Goal: Task Accomplishment & Management: Use online tool/utility

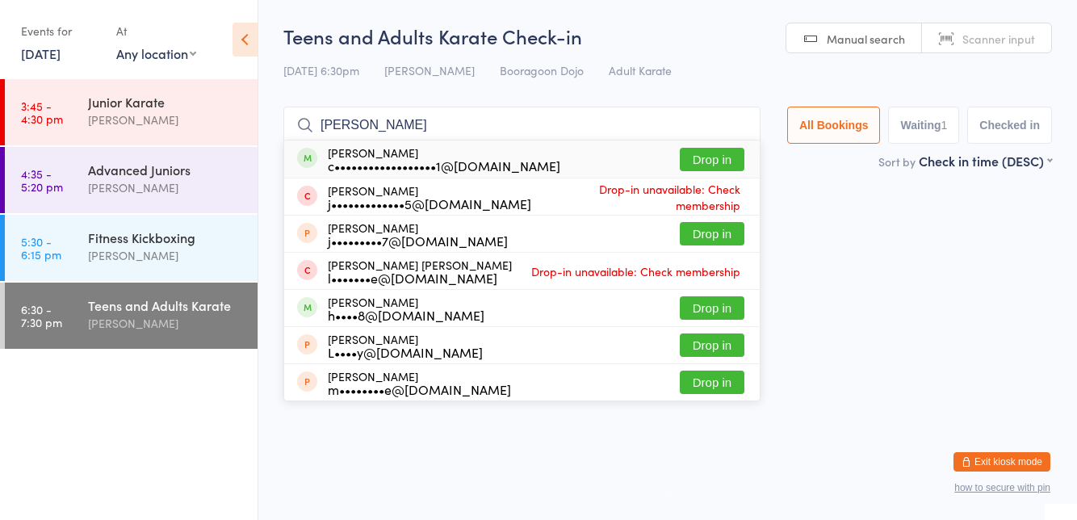
type input "[PERSON_NAME]"
click at [718, 165] on button "Drop in" at bounding box center [712, 159] width 65 height 23
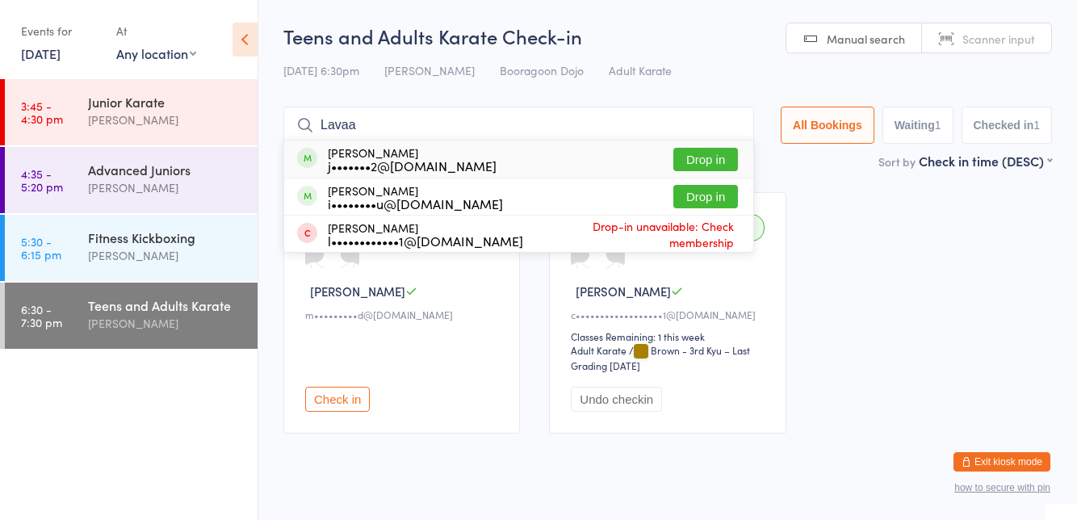
type input "Lavaa"
click at [717, 162] on button "Drop in" at bounding box center [705, 159] width 65 height 23
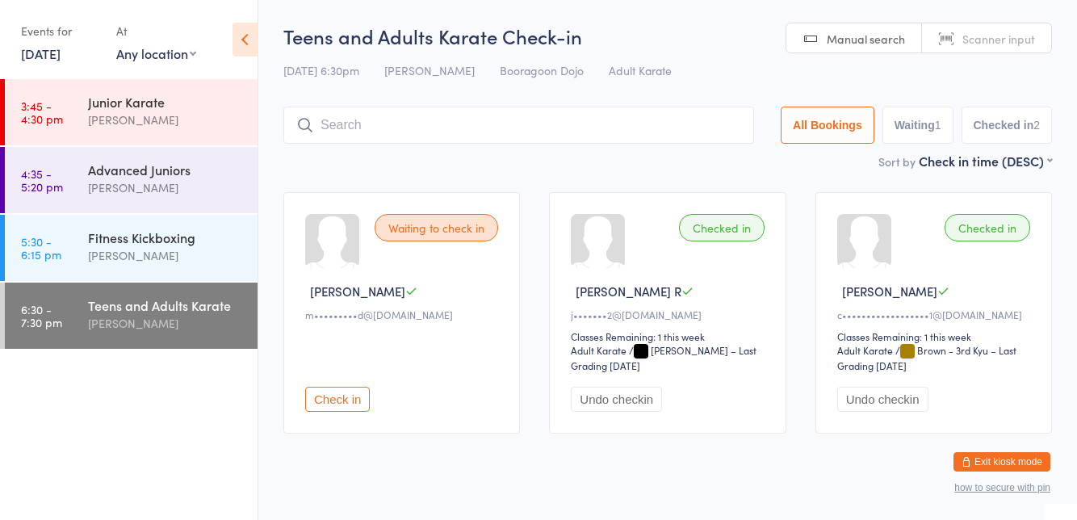
click at [56, 239] on time "5:30 - 6:15 pm" at bounding box center [41, 248] width 40 height 26
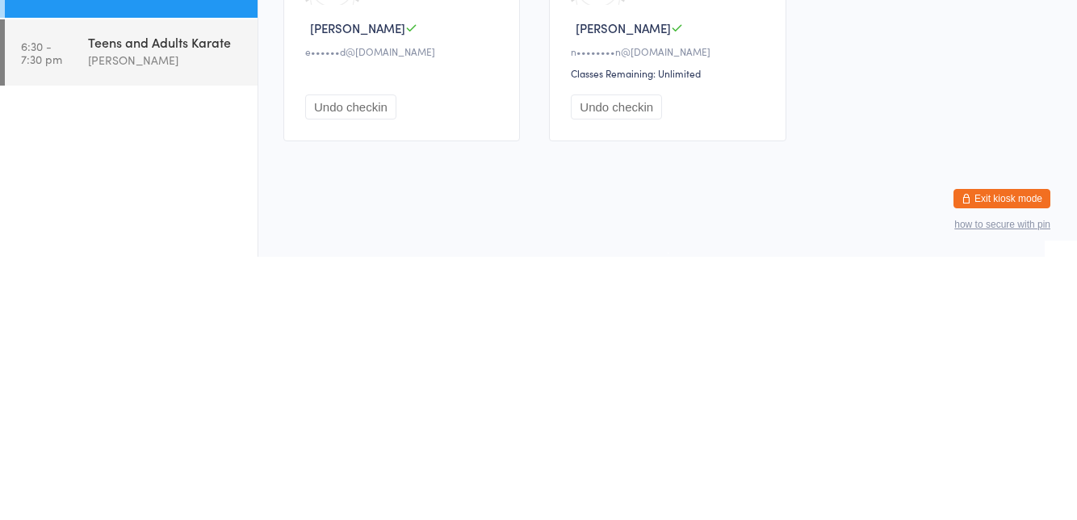
click at [52, 330] on link "6:30 - 7:30 pm Teens and Adults Karate [PERSON_NAME]" at bounding box center [131, 315] width 253 height 66
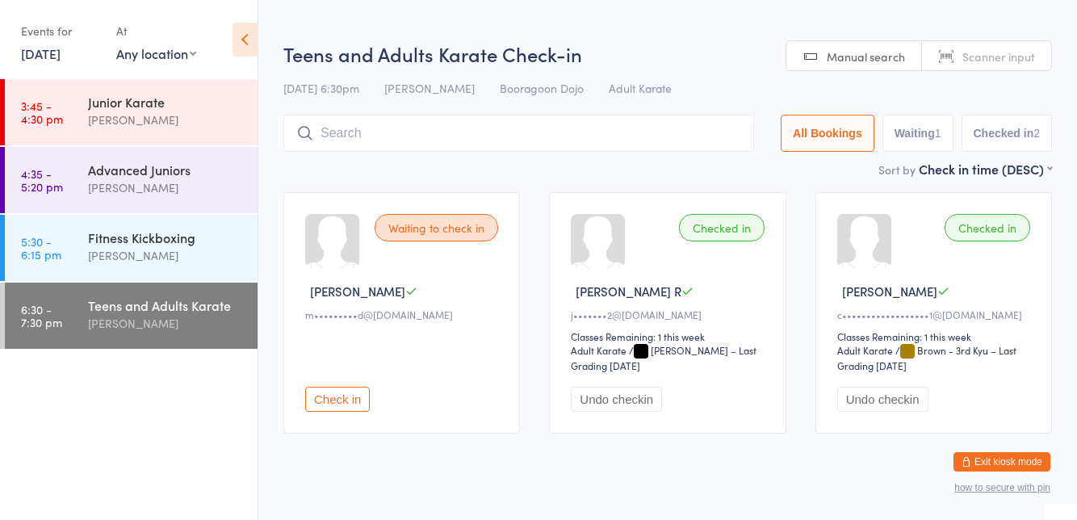
click at [378, 419] on div "Waiting to check in [PERSON_NAME] C m•••••••••d@[DOMAIN_NAME] Check in" at bounding box center [401, 312] width 236 height 241
click at [341, 404] on button "Check in" at bounding box center [337, 399] width 65 height 25
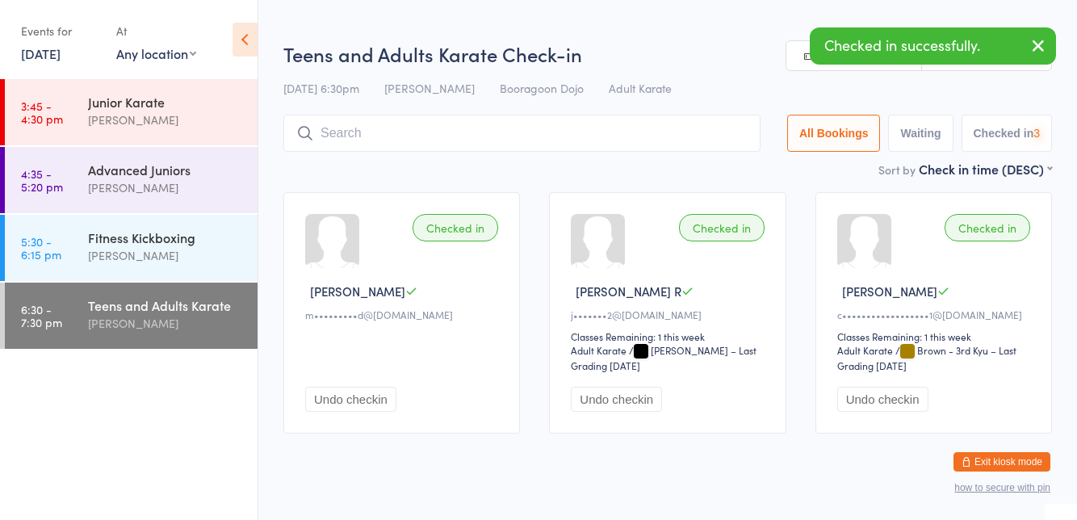
click at [433, 163] on div "Sort by Check in time (DESC) First name (ASC) First name (DESC) Last name (ASC)…" at bounding box center [667, 169] width 768 height 18
click at [534, 149] on input "search" at bounding box center [521, 133] width 477 height 37
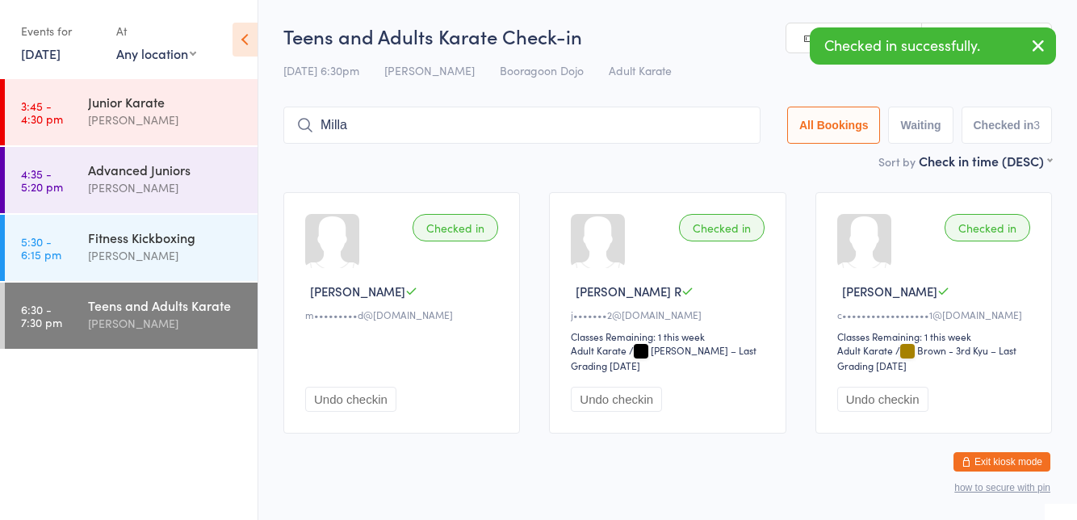
type input "Milla"
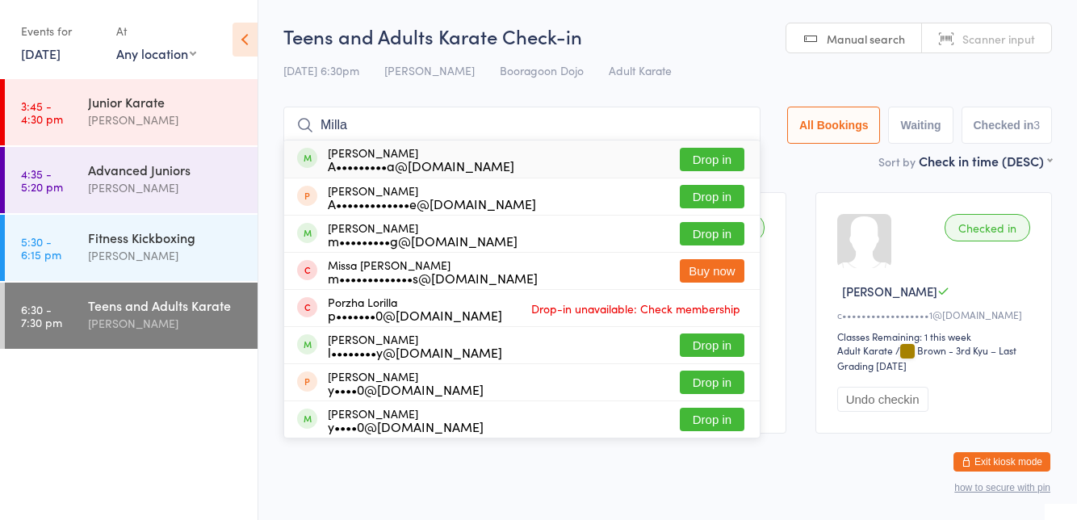
click at [722, 158] on button "Drop in" at bounding box center [712, 159] width 65 height 23
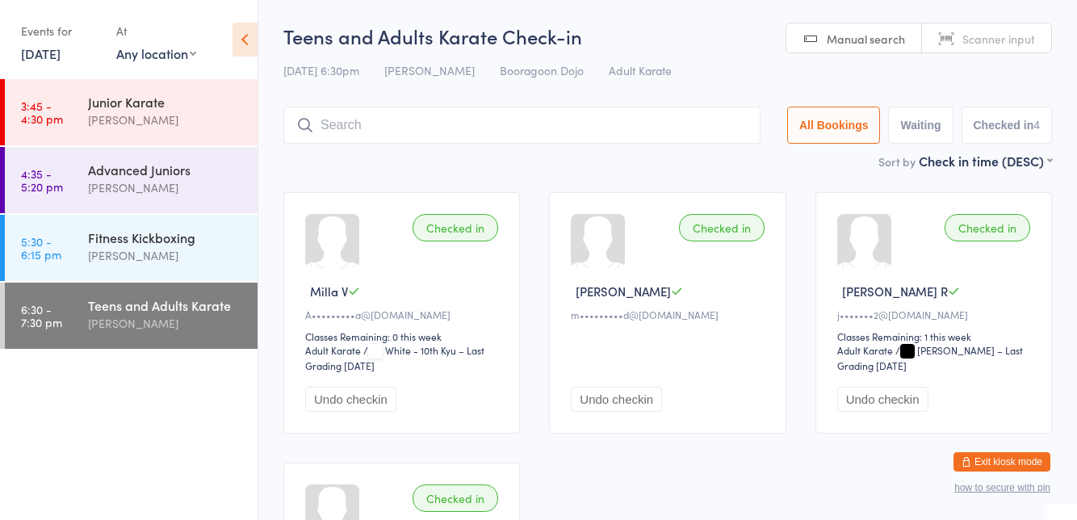
click at [636, 144] on input "search" at bounding box center [521, 125] width 477 height 37
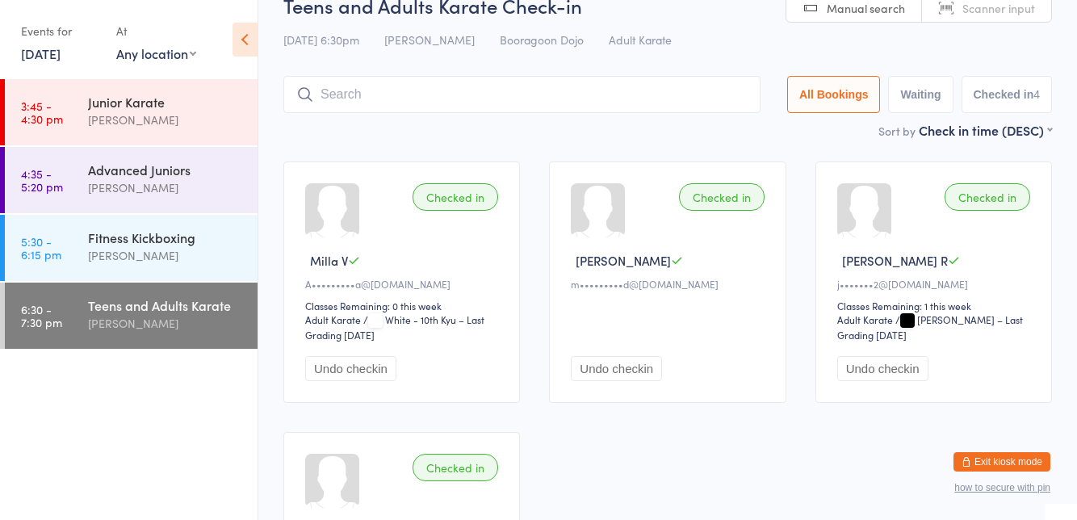
scroll to position [107, 0]
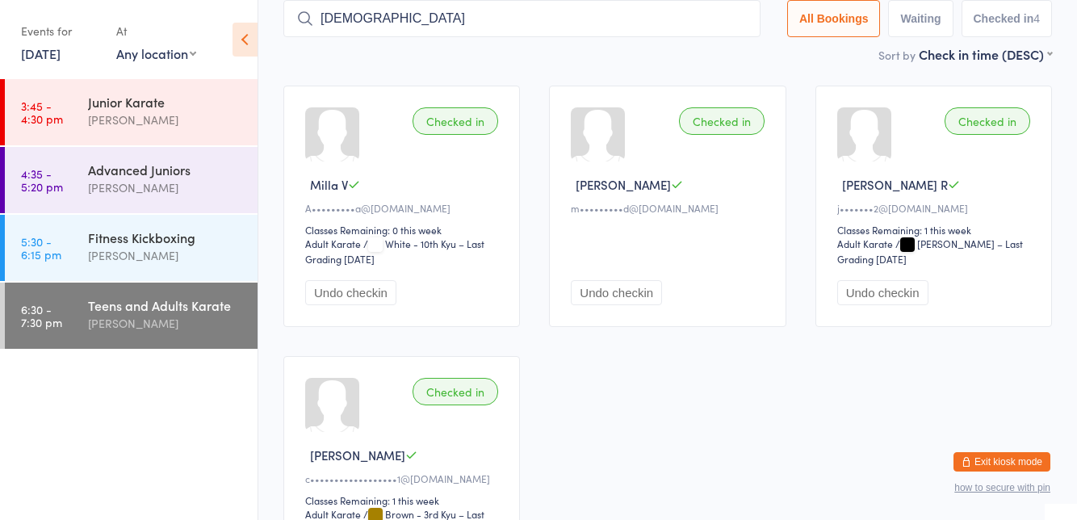
type input "[DEMOGRAPHIC_DATA]"
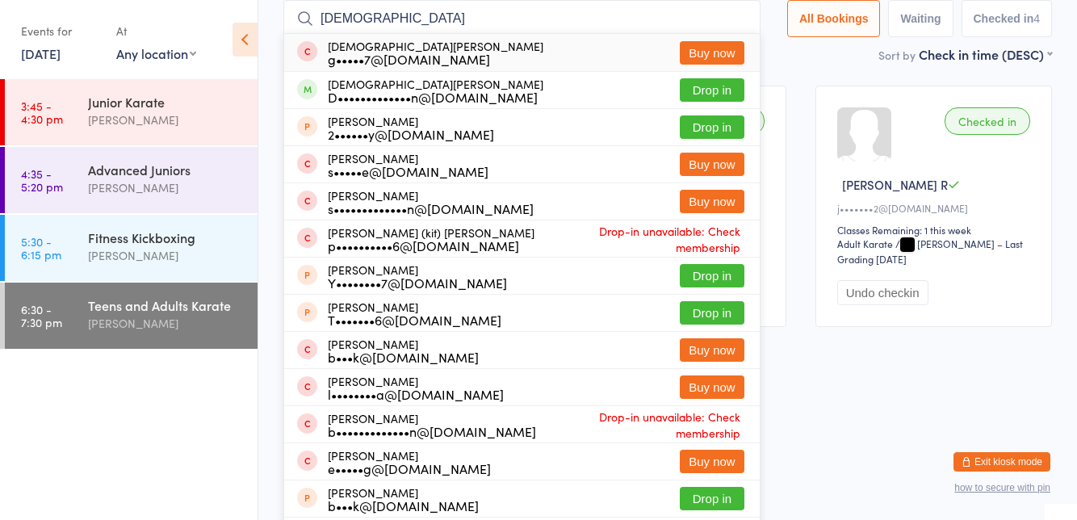
click at [720, 94] on button "Drop in" at bounding box center [712, 89] width 65 height 23
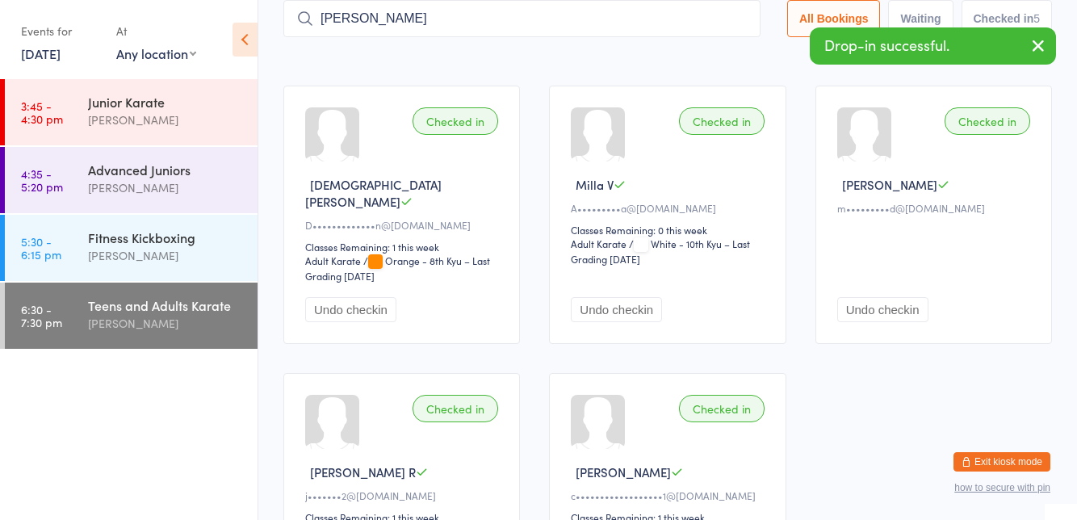
type input "[PERSON_NAME]"
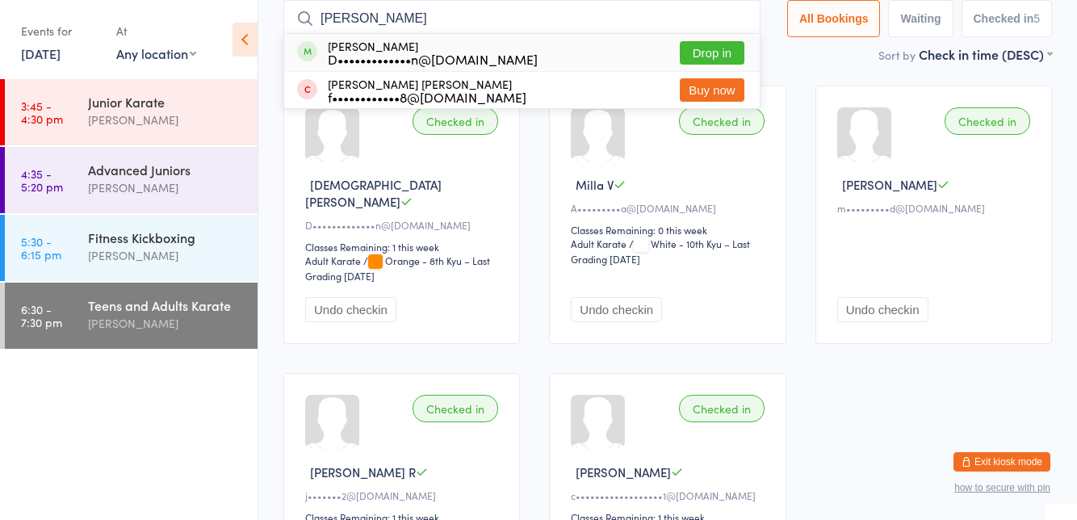
click at [719, 58] on button "Drop in" at bounding box center [712, 52] width 65 height 23
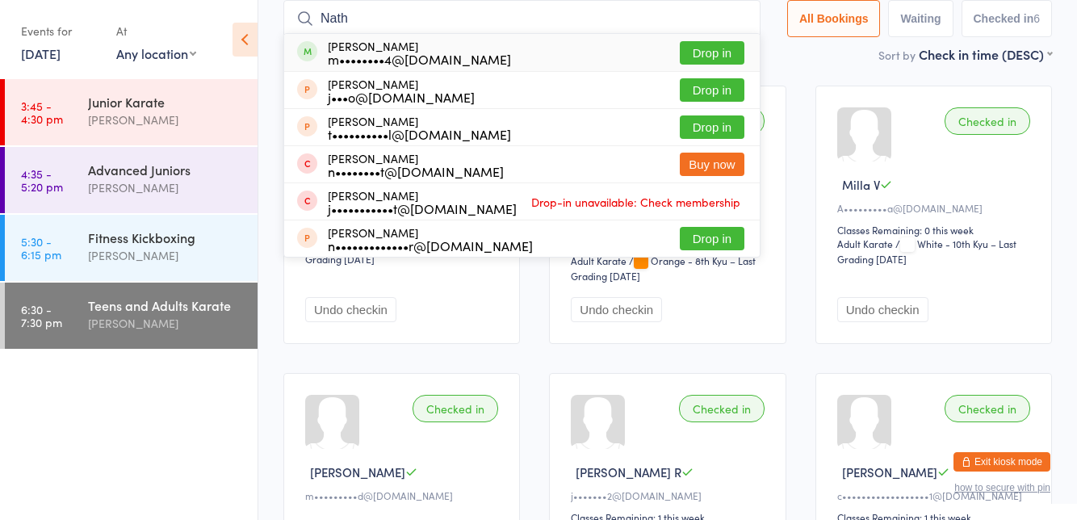
type input "Nath"
click at [728, 53] on button "Drop in" at bounding box center [712, 52] width 65 height 23
